Goal: Contribute content

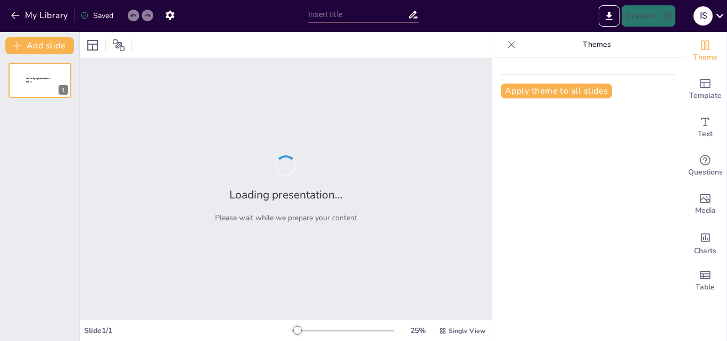
type input "ProZorro в дії: Етапи запуску у 2015"
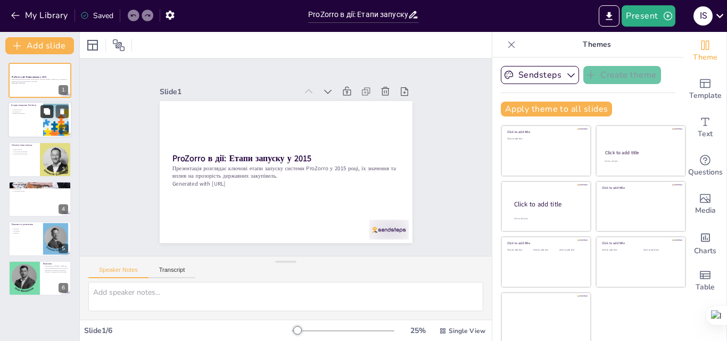
click at [49, 116] on button at bounding box center [46, 111] width 13 height 13
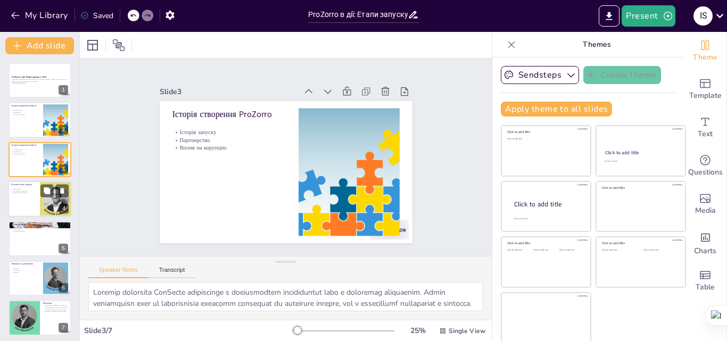
click at [23, 200] on div at bounding box center [40, 199] width 64 height 36
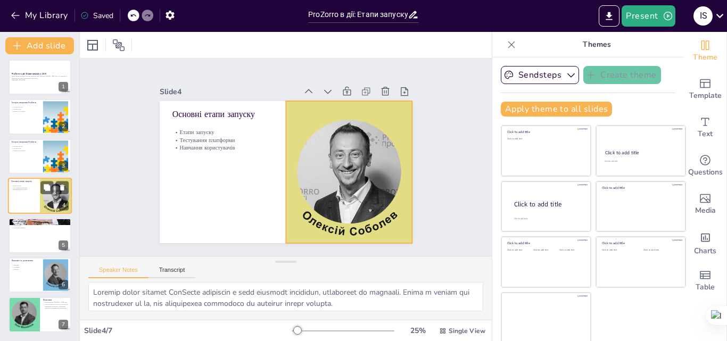
scroll to position [2, 0]
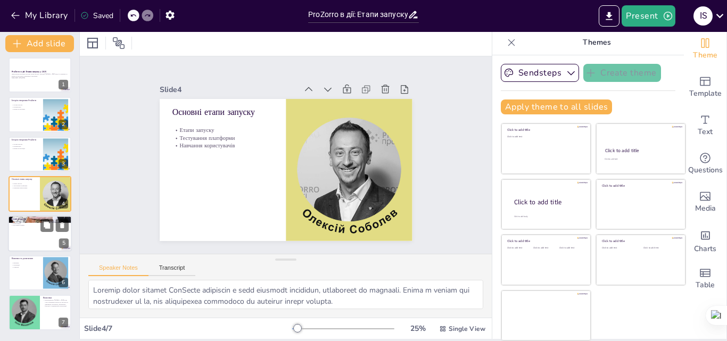
click at [30, 236] on div at bounding box center [40, 233] width 64 height 36
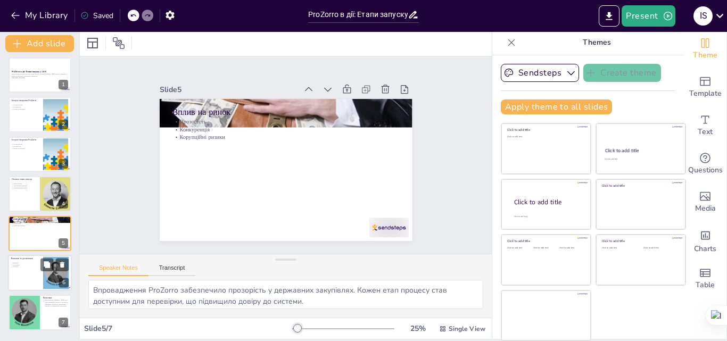
click at [30, 260] on p "Виклики та досягнення" at bounding box center [25, 258] width 29 height 3
type textarea "Виклики, з якими зіштовхнулася ProZorro, включають адаптацію користувачів до но…"
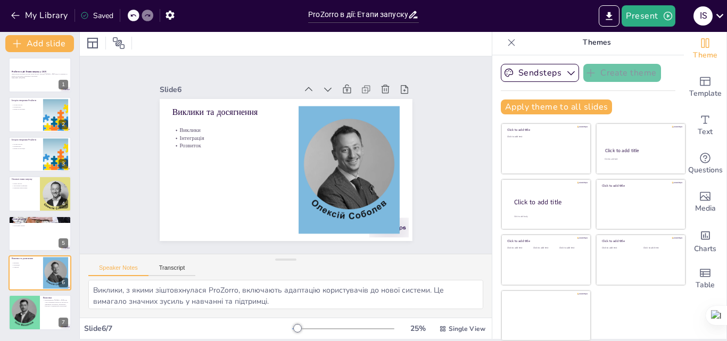
click at [30, 294] on div "ProZorro в дії: [PERSON_NAME] запуску у 2015 Презентація розглядає ключові етап…" at bounding box center [39, 193] width 79 height 273
click at [29, 306] on div at bounding box center [24, 313] width 64 height 36
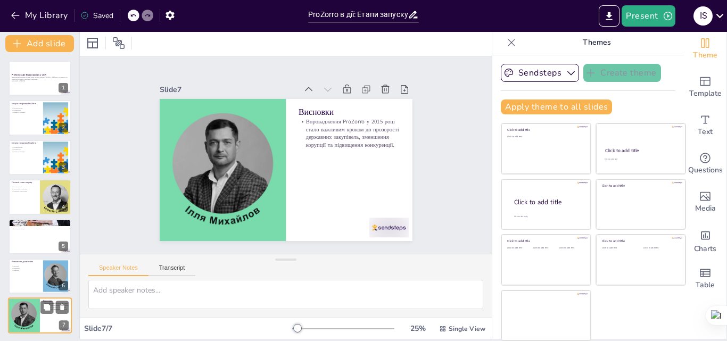
scroll to position [0, 0]
